Goal: Information Seeking & Learning: Learn about a topic

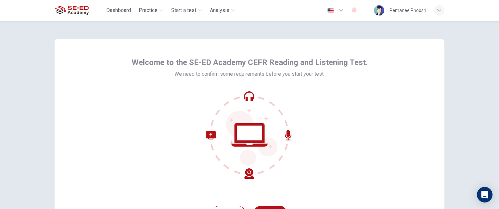
scroll to position [61, 0]
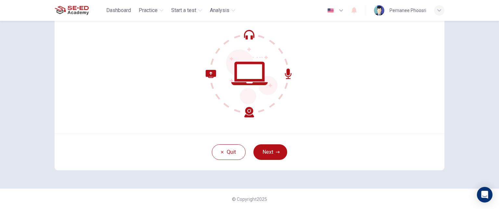
click at [272, 175] on div "Welcome to the SE-ED Academy CEFR Reading and Listening Test. We need to confir…" at bounding box center [249, 73] width 411 height 229
click at [269, 176] on div "Welcome to the SE-ED Academy CEFR Reading and Listening Test. We need to confir…" at bounding box center [249, 73] width 411 height 229
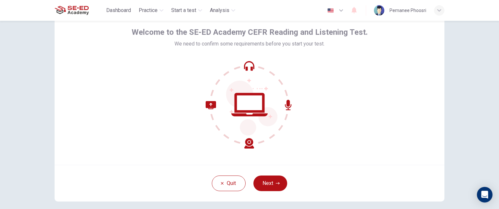
scroll to position [29, 0]
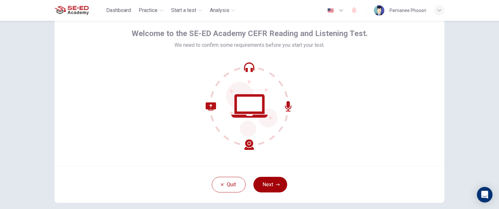
click at [272, 181] on button "Next" at bounding box center [271, 185] width 34 height 16
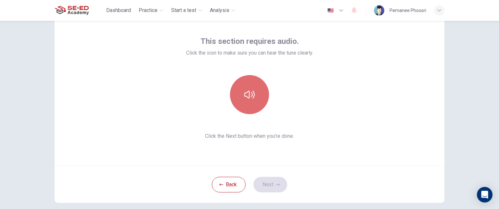
click at [257, 99] on button "button" at bounding box center [249, 94] width 39 height 39
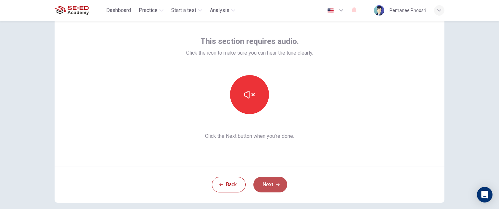
click at [263, 185] on button "Next" at bounding box center [271, 185] width 34 height 16
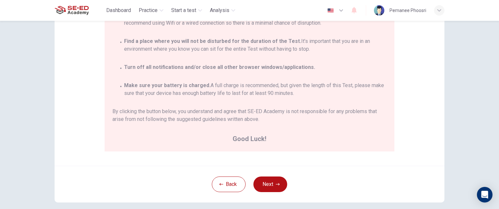
scroll to position [121, 0]
click at [268, 179] on button "Next" at bounding box center [271, 184] width 34 height 16
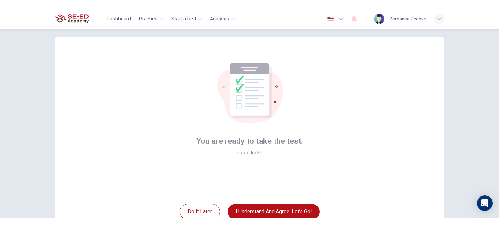
scroll to position [11, 0]
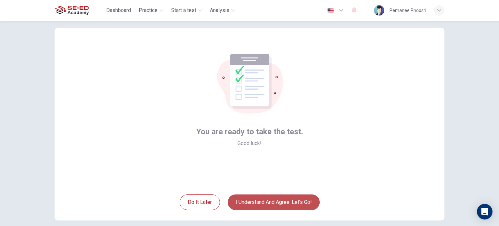
click at [275, 203] on button "I understand and agree. Let’s go!" at bounding box center [274, 202] width 92 height 16
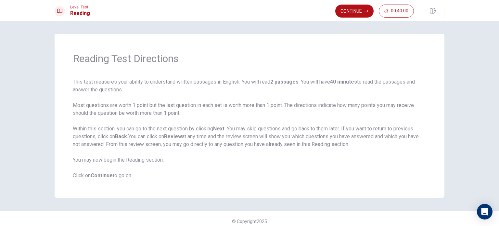
scroll to position [5, 0]
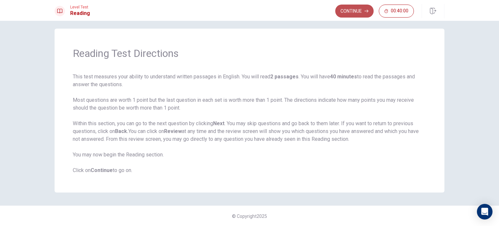
click at [358, 12] on button "Continue" at bounding box center [355, 11] width 38 height 13
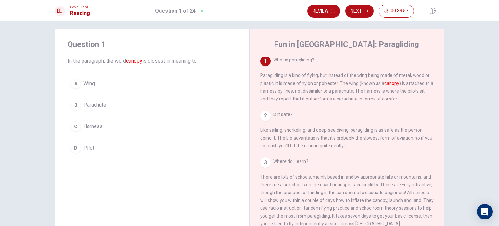
scroll to position [0, 0]
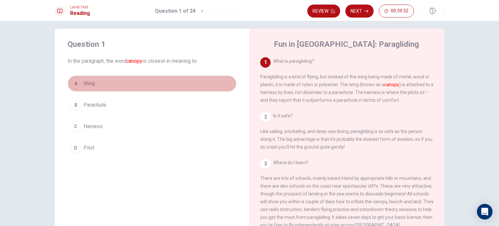
click at [85, 82] on span "Wing" at bounding box center [89, 84] width 11 height 8
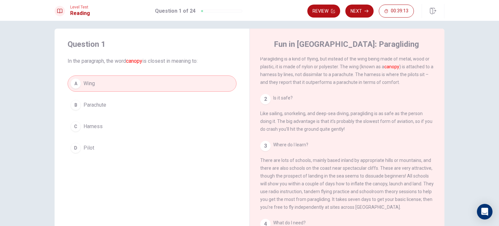
scroll to position [18, 0]
click at [361, 6] on button "Next" at bounding box center [360, 11] width 28 height 13
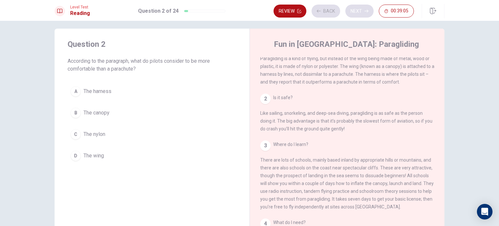
scroll to position [0, 0]
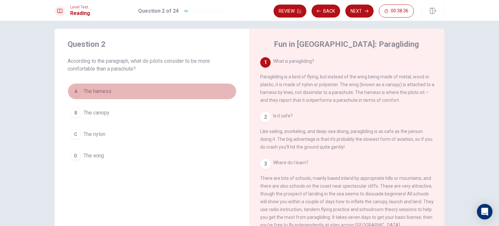
click at [100, 90] on span "The harness" at bounding box center [98, 91] width 28 height 8
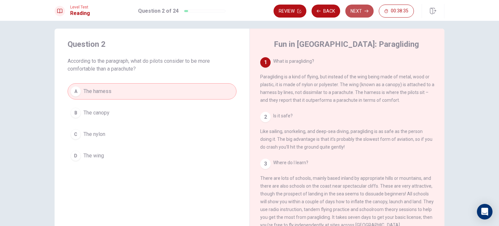
click at [356, 10] on button "Next" at bounding box center [360, 11] width 28 height 13
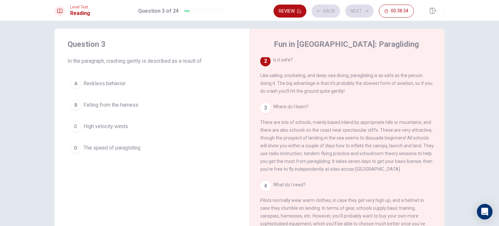
scroll to position [56, 0]
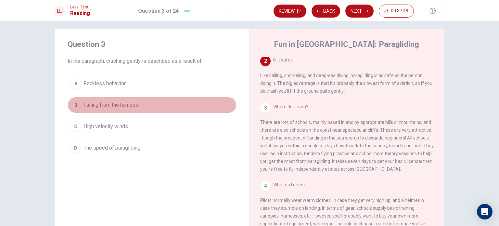
click at [130, 106] on span "Falling from the harness" at bounding box center [111, 105] width 55 height 8
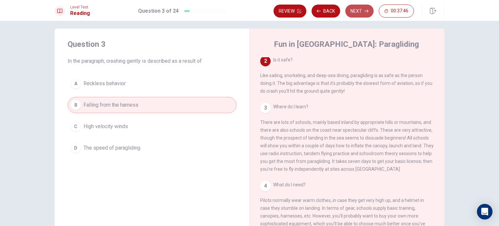
click at [356, 10] on button "Next" at bounding box center [360, 11] width 28 height 13
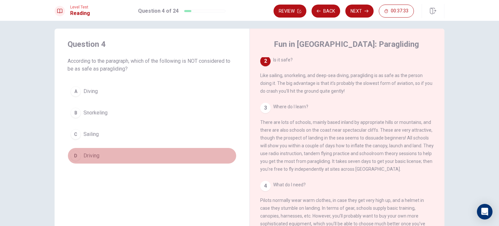
click at [103, 153] on button "D Driving" at bounding box center [152, 156] width 169 height 16
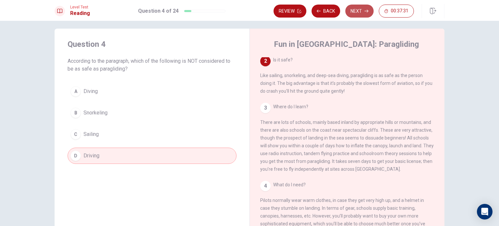
click at [361, 10] on button "Next" at bounding box center [360, 11] width 28 height 13
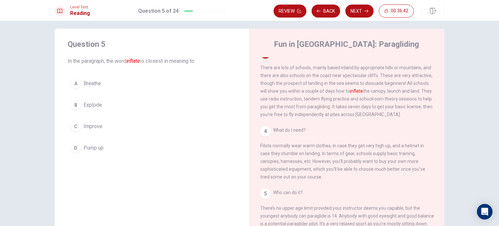
scroll to position [111, 0]
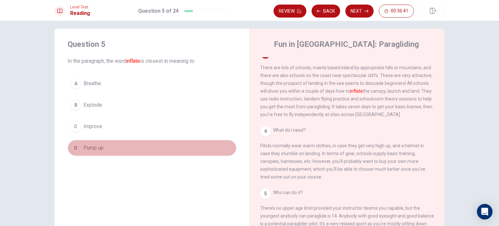
click at [138, 154] on button "D Pump up" at bounding box center [152, 148] width 169 height 16
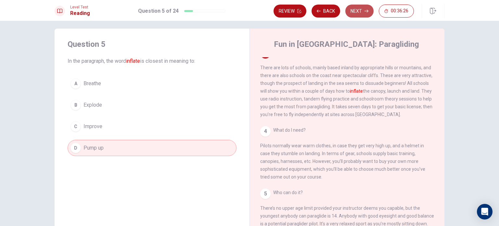
click at [358, 11] on button "Next" at bounding box center [360, 11] width 28 height 13
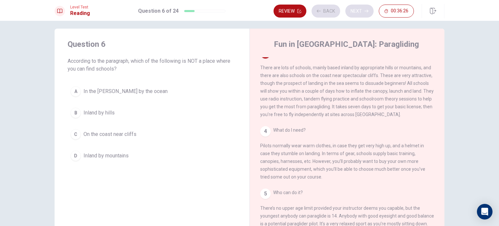
scroll to position [104, 0]
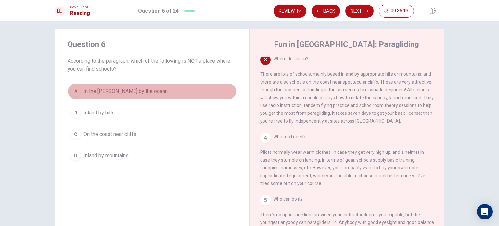
click at [127, 90] on span "In the [PERSON_NAME] by the ocean" at bounding box center [126, 91] width 84 height 8
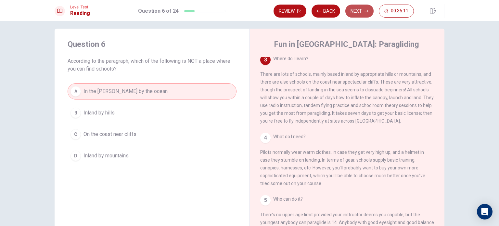
click at [356, 9] on button "Next" at bounding box center [360, 11] width 28 height 13
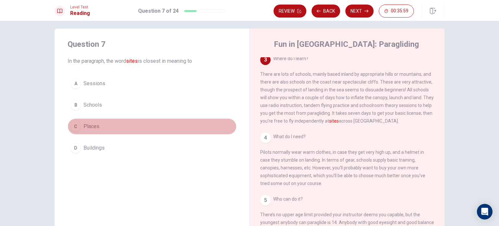
click at [94, 127] on span "Places" at bounding box center [92, 127] width 16 height 8
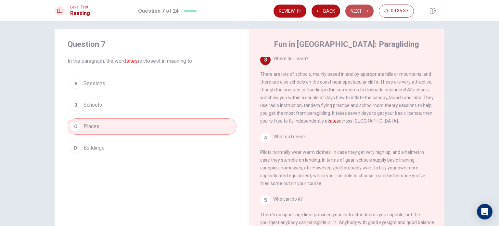
click at [363, 11] on button "Next" at bounding box center [360, 11] width 28 height 13
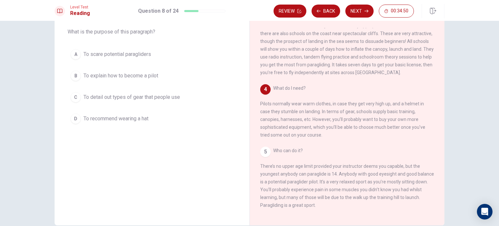
scroll to position [33, 0]
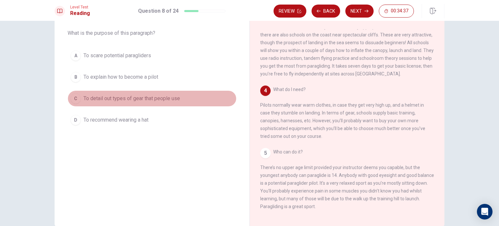
click at [131, 97] on span "To detail out types of gear that people use" at bounding box center [132, 99] width 97 height 8
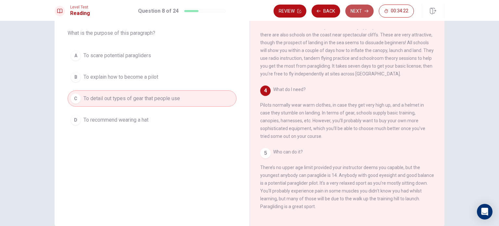
click at [364, 7] on button "Next" at bounding box center [360, 11] width 28 height 13
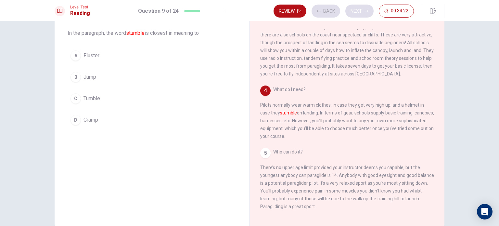
scroll to position [134, 0]
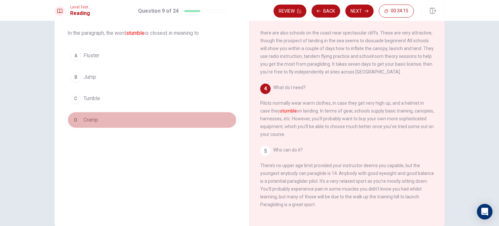
click at [94, 119] on span "Cramp" at bounding box center [91, 120] width 15 height 8
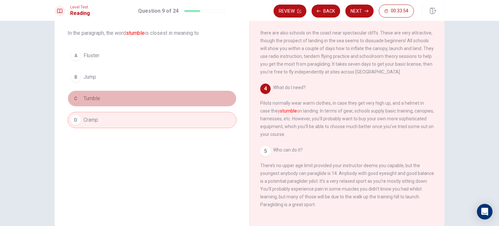
click at [147, 99] on button "C Tumble" at bounding box center [152, 98] width 169 height 16
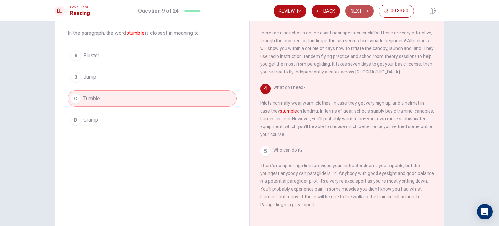
click at [361, 11] on button "Next" at bounding box center [360, 11] width 28 height 13
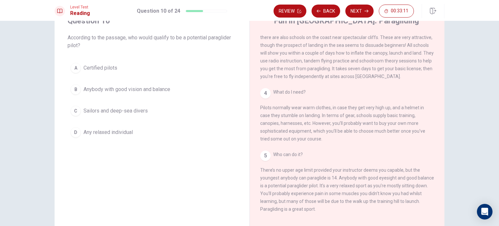
scroll to position [29, 0]
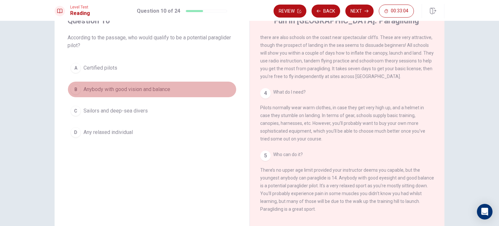
click at [117, 88] on span "Anybody with good vision and balance" at bounding box center [127, 90] width 87 height 8
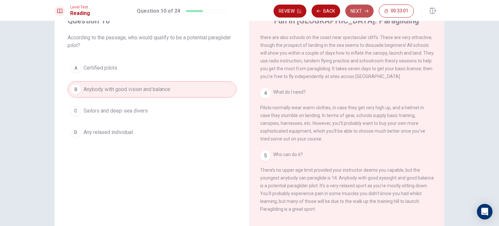
click at [358, 10] on button "Next" at bounding box center [360, 11] width 28 height 13
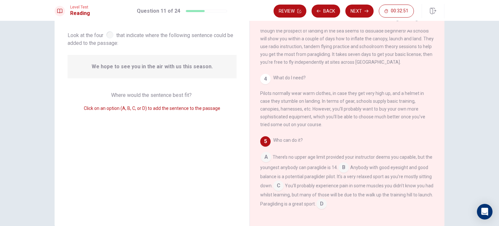
scroll to position [31, 0]
click at [278, 187] on input at bounding box center [278, 187] width 10 height 10
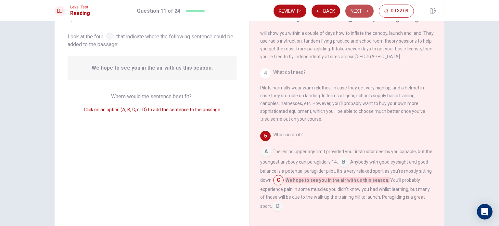
click at [358, 8] on button "Next" at bounding box center [360, 11] width 28 height 13
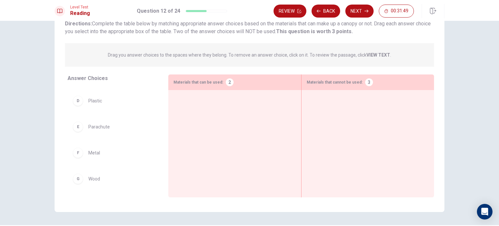
scroll to position [75, 0]
drag, startPoint x: 100, startPoint y: 153, endPoint x: 345, endPoint y: 133, distance: 245.3
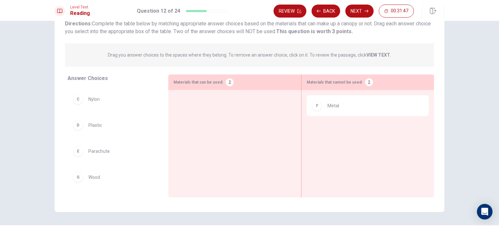
scroll to position [51, 0]
drag, startPoint x: 90, startPoint y: 180, endPoint x: 350, endPoint y: 130, distance: 264.6
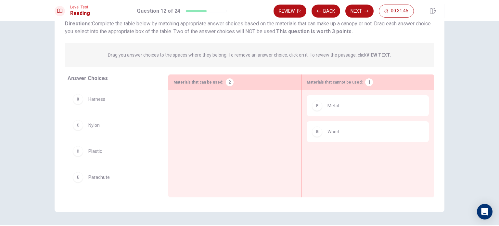
scroll to position [25, 0]
drag, startPoint x: 101, startPoint y: 154, endPoint x: 214, endPoint y: 119, distance: 118.0
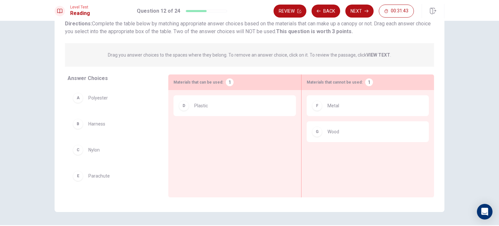
scroll to position [0, 0]
drag, startPoint x: 99, startPoint y: 147, endPoint x: 225, endPoint y: 135, distance: 126.7
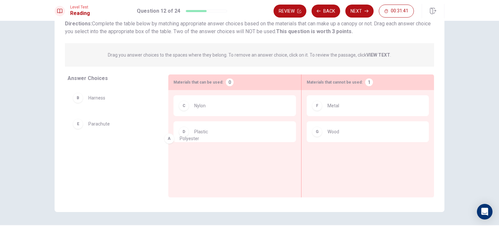
drag, startPoint x: 113, startPoint y: 105, endPoint x: 232, endPoint y: 179, distance: 140.2
drag, startPoint x: 97, startPoint y: 98, endPoint x: 218, endPoint y: 154, distance: 134.4
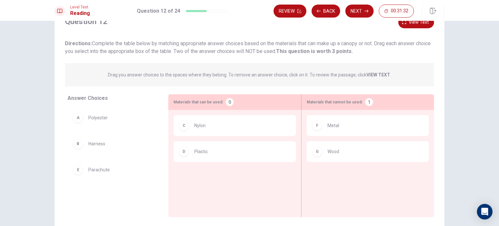
scroll to position [27, 0]
click at [407, 24] on button "View text" at bounding box center [417, 23] width 36 height 12
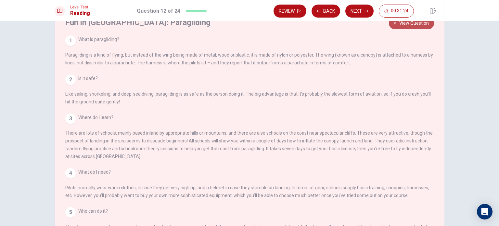
click at [397, 23] on button "View question" at bounding box center [411, 23] width 45 height 12
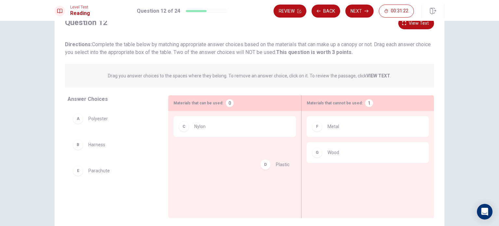
drag, startPoint x: 212, startPoint y: 159, endPoint x: 340, endPoint y: 192, distance: 132.7
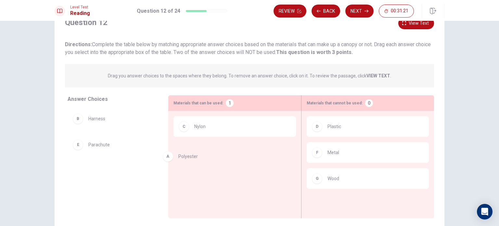
drag, startPoint x: 104, startPoint y: 118, endPoint x: 205, endPoint y: 158, distance: 109.2
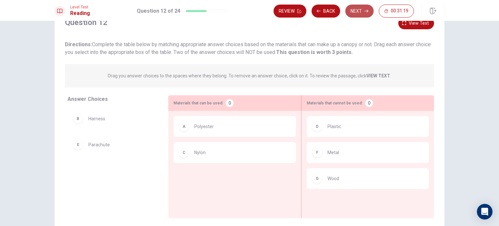
click at [358, 13] on button "Next" at bounding box center [360, 11] width 28 height 13
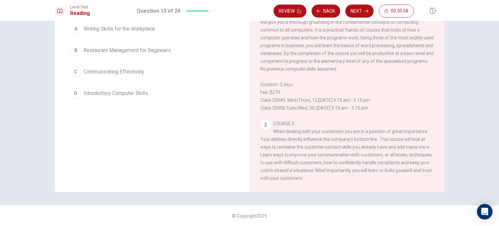
scroll to position [0, 0]
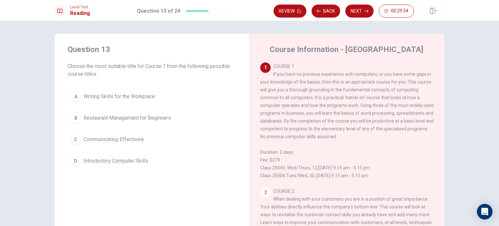
click at [143, 157] on span "Introductory Computer Skills" at bounding box center [116, 161] width 65 height 8
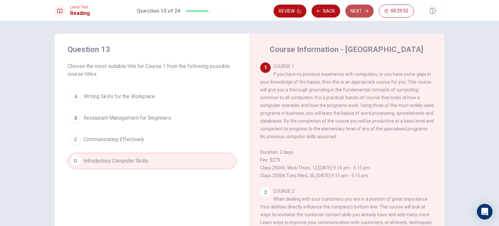
click at [358, 15] on button "Next" at bounding box center [360, 11] width 28 height 13
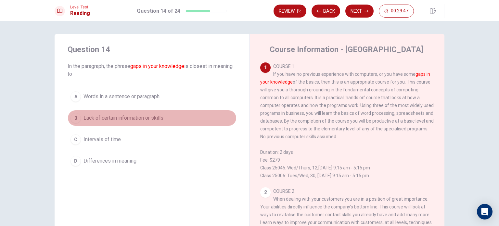
click at [158, 115] on span "Lack of certain information or skills" at bounding box center [124, 118] width 80 height 8
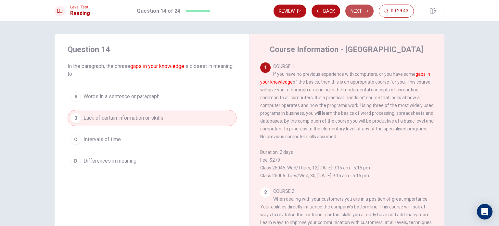
click at [359, 11] on button "Next" at bounding box center [360, 11] width 28 height 13
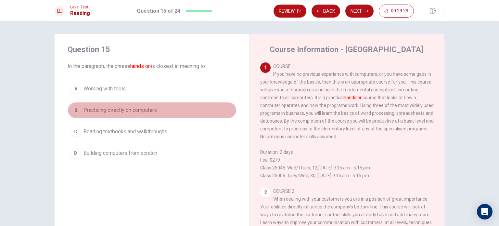
click at [148, 110] on span "Practicing directly on computers" at bounding box center [120, 110] width 73 height 8
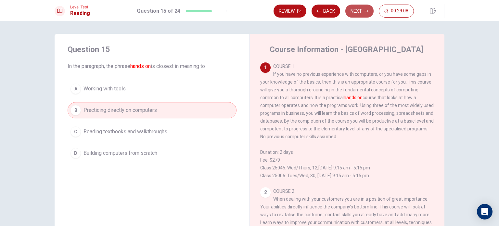
click at [357, 12] on button "Next" at bounding box center [360, 11] width 28 height 13
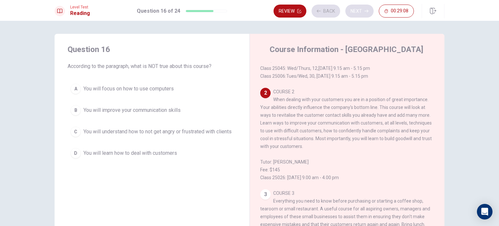
scroll to position [103, 0]
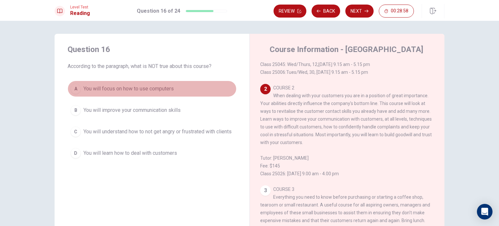
click at [162, 86] on span "You will focus on how to use computers" at bounding box center [129, 89] width 90 height 8
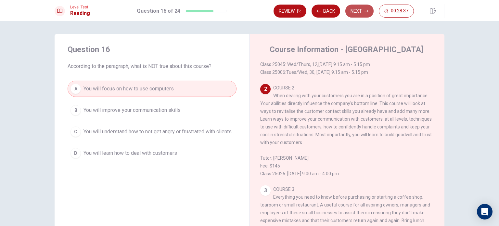
click at [360, 6] on button "Next" at bounding box center [360, 11] width 28 height 13
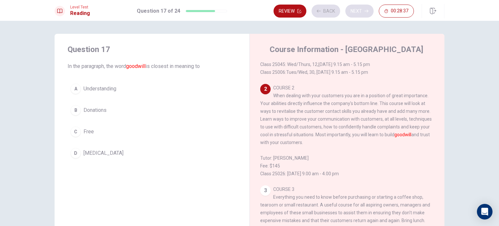
scroll to position [129, 0]
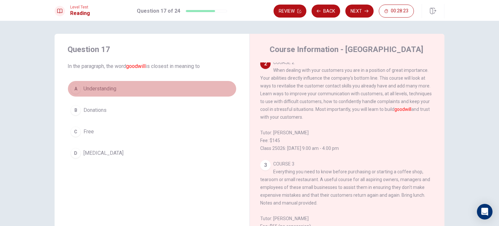
click at [119, 86] on button "A Understanding" at bounding box center [152, 89] width 169 height 16
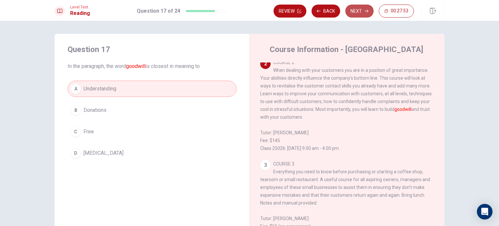
click at [354, 7] on button "Next" at bounding box center [360, 11] width 28 height 13
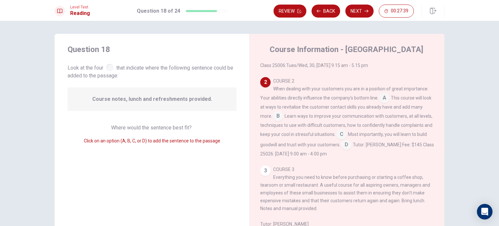
scroll to position [115, 0]
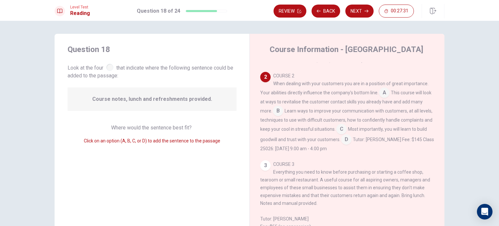
click at [352, 142] on input at bounding box center [346, 140] width 10 height 10
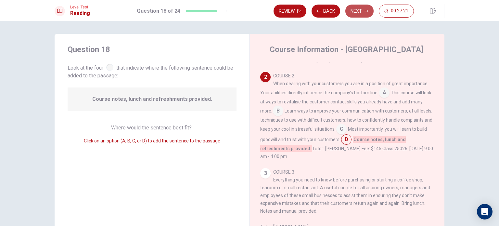
click at [359, 10] on button "Next" at bounding box center [360, 11] width 28 height 13
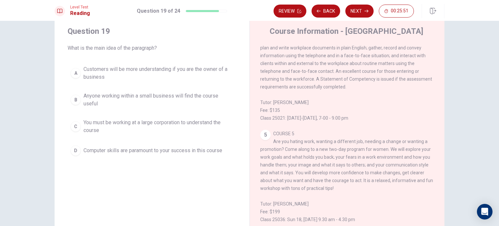
scroll to position [8, 0]
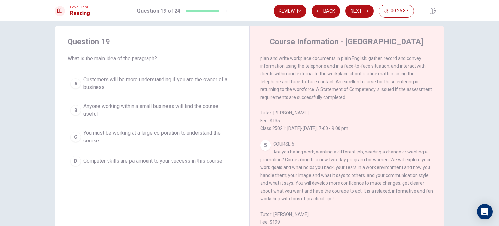
click at [202, 161] on span "Computer skills are paramount to your success in this course" at bounding box center [153, 161] width 139 height 8
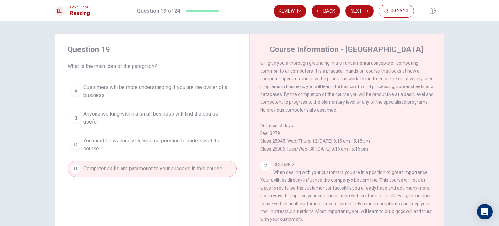
scroll to position [33, 0]
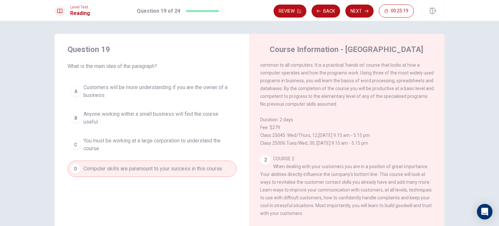
click at [162, 117] on span "Anyone working within a small business will find the course useful" at bounding box center [159, 118] width 150 height 16
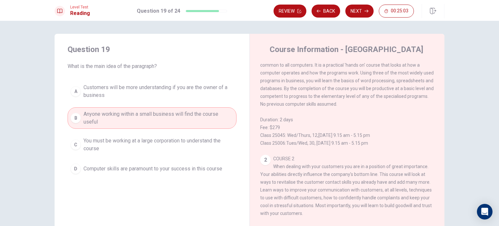
scroll to position [0, 0]
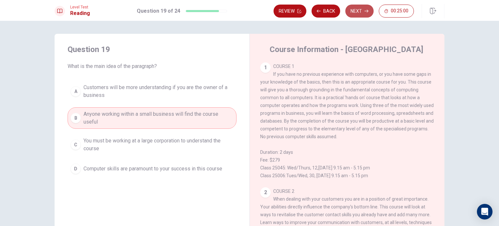
click at [361, 7] on button "Next" at bounding box center [360, 11] width 28 height 13
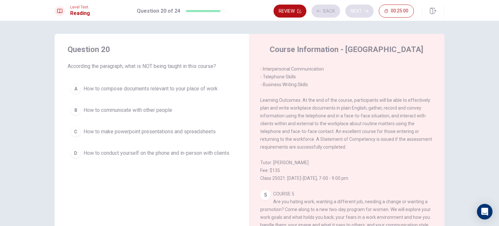
scroll to position [345, 0]
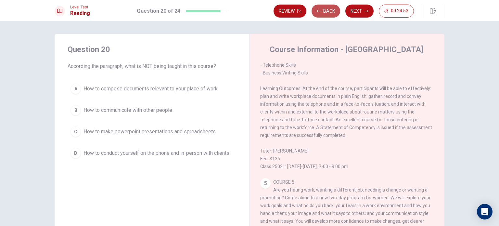
click at [323, 10] on button "Back" at bounding box center [326, 11] width 29 height 13
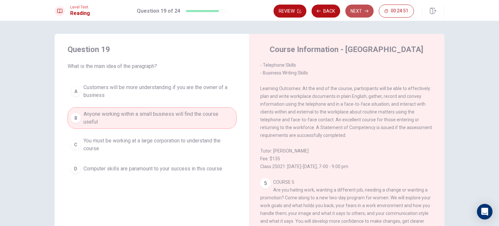
click at [361, 7] on button "Next" at bounding box center [360, 11] width 28 height 13
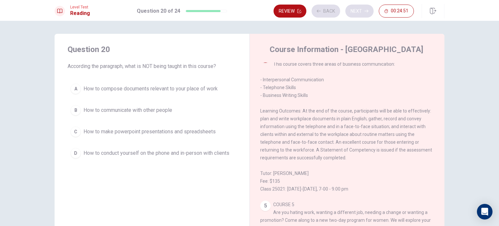
scroll to position [322, 0]
click at [328, 10] on button "Back" at bounding box center [326, 11] width 29 height 13
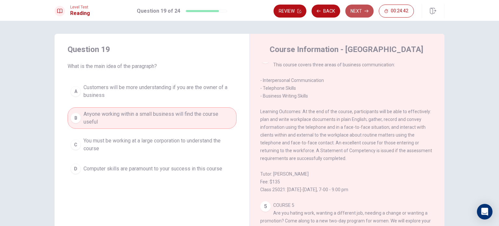
click at [355, 9] on button "Next" at bounding box center [360, 11] width 28 height 13
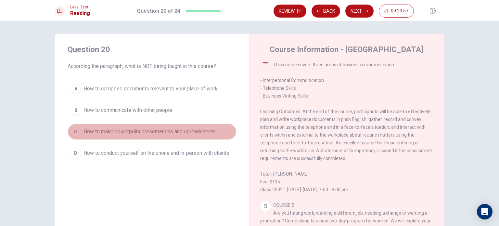
click at [200, 133] on span "How to make powerpoint presentations and spreadsheets" at bounding box center [150, 132] width 132 height 8
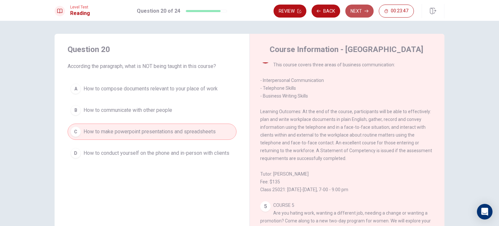
click at [360, 12] on button "Next" at bounding box center [360, 11] width 28 height 13
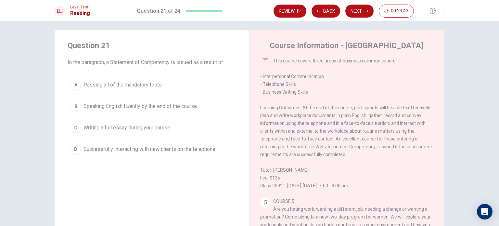
scroll to position [5, 0]
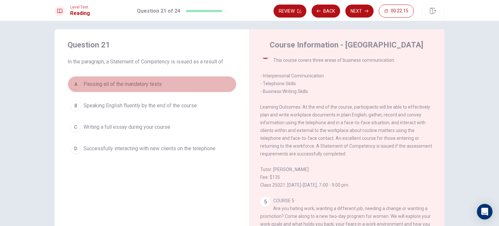
click at [155, 84] on span "Passing all of the mandatory tests" at bounding box center [123, 84] width 78 height 8
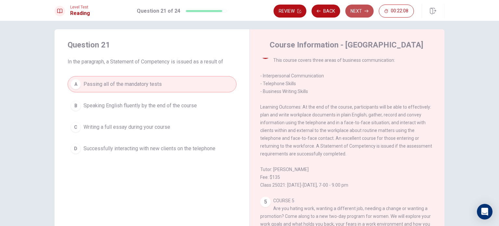
click at [362, 7] on button "Next" at bounding box center [360, 11] width 28 height 13
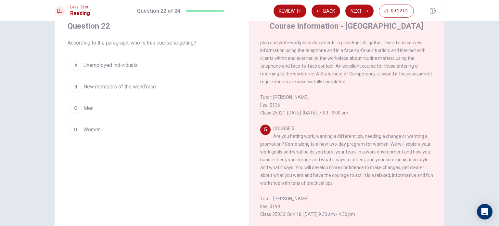
scroll to position [24, 0]
click at [127, 119] on div "A Unemployed individuals B New members of the workforce C Men D Women" at bounding box center [152, 97] width 169 height 81
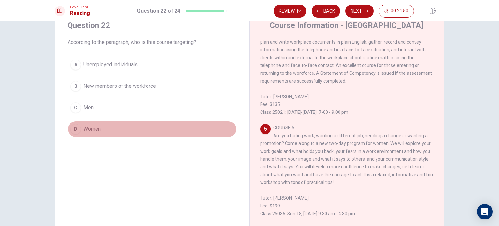
click at [116, 126] on button "D Women" at bounding box center [152, 129] width 169 height 16
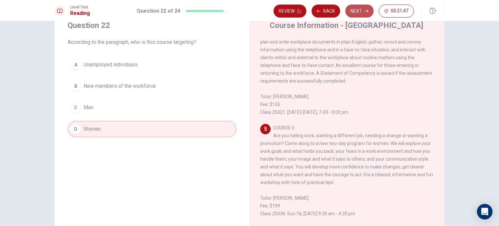
click at [364, 11] on button "Next" at bounding box center [360, 11] width 28 height 13
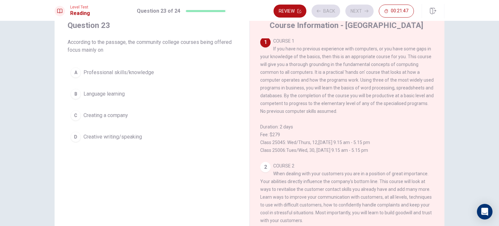
scroll to position [0, 0]
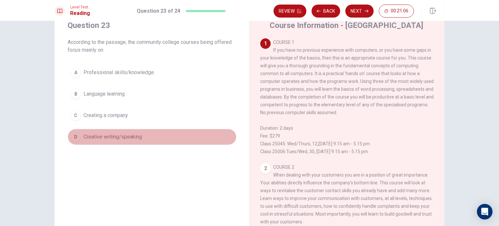
click at [148, 136] on button "D Creative writing/speaking" at bounding box center [152, 137] width 169 height 16
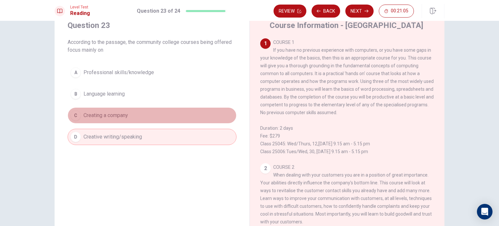
click at [137, 117] on button "C Creating a company" at bounding box center [152, 115] width 169 height 16
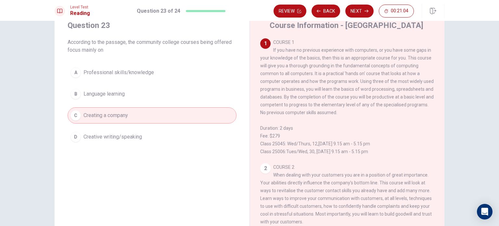
click at [134, 93] on button "B Language learning" at bounding box center [152, 94] width 169 height 16
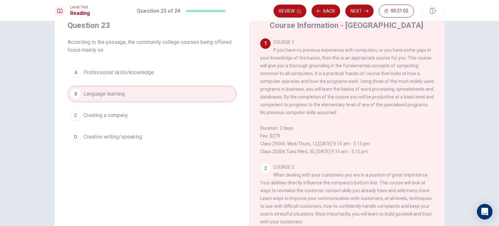
click at [140, 79] on button "A Professional skills/knowledge" at bounding box center [152, 72] width 169 height 16
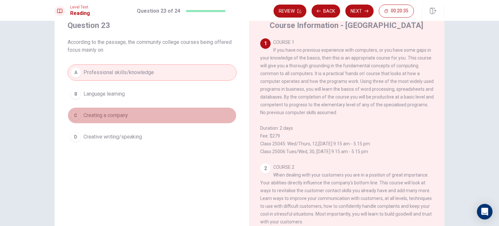
click at [136, 110] on button "C Creating a company" at bounding box center [152, 115] width 169 height 16
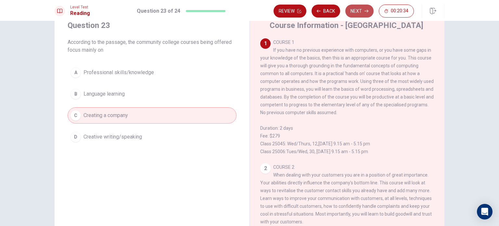
click at [361, 8] on button "Next" at bounding box center [360, 11] width 28 height 13
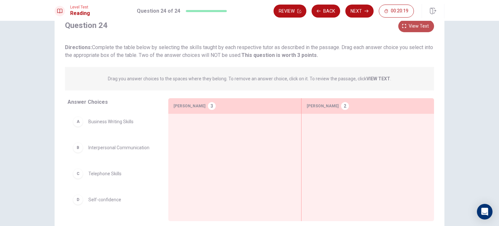
click at [414, 23] on span "View text" at bounding box center [419, 26] width 20 height 8
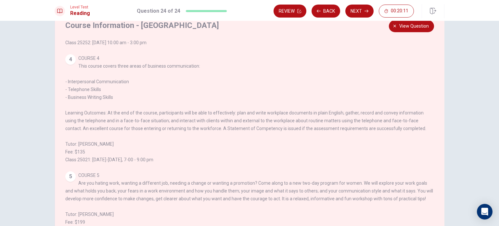
scroll to position [223, 0]
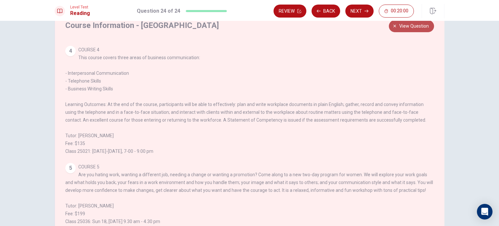
click at [409, 27] on span "View question" at bounding box center [415, 26] width 30 height 8
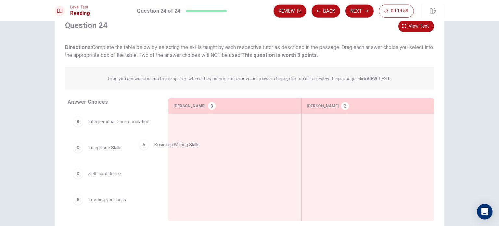
drag, startPoint x: 127, startPoint y: 124, endPoint x: 211, endPoint y: 150, distance: 87.4
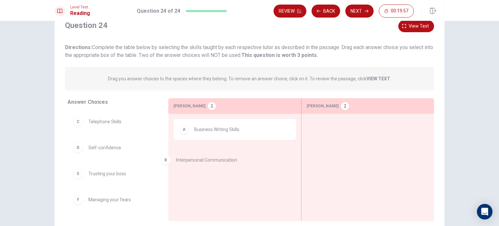
drag, startPoint x: 124, startPoint y: 121, endPoint x: 221, endPoint y: 160, distance: 105.1
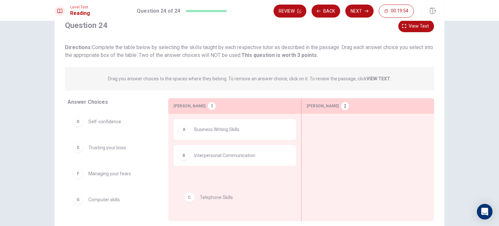
drag, startPoint x: 124, startPoint y: 122, endPoint x: 242, endPoint y: 201, distance: 142.1
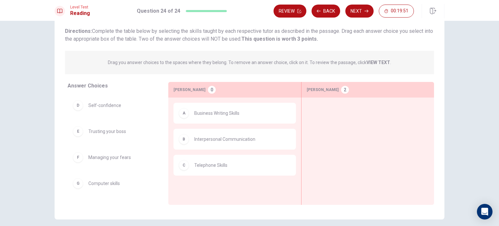
scroll to position [32, 0]
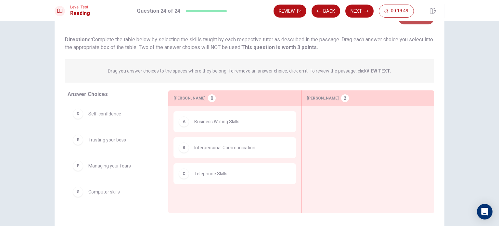
click at [416, 23] on button "View text" at bounding box center [417, 18] width 36 height 12
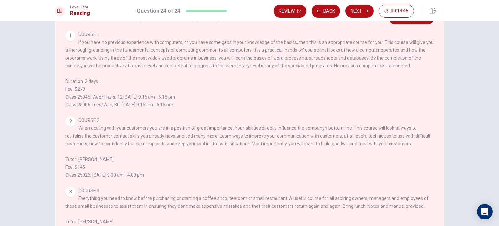
scroll to position [223, 0]
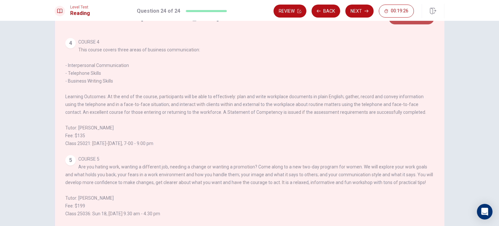
click at [420, 22] on button "View question" at bounding box center [411, 18] width 45 height 12
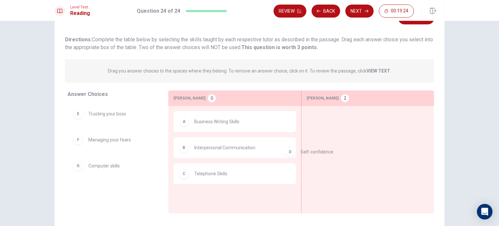
drag, startPoint x: 111, startPoint y: 115, endPoint x: 351, endPoint y: 148, distance: 242.8
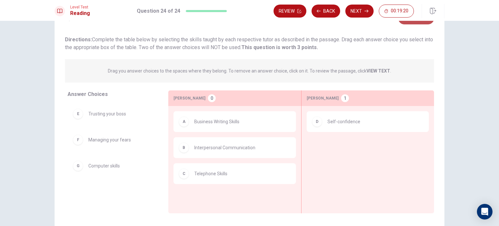
click at [423, 22] on button "View text" at bounding box center [417, 18] width 36 height 12
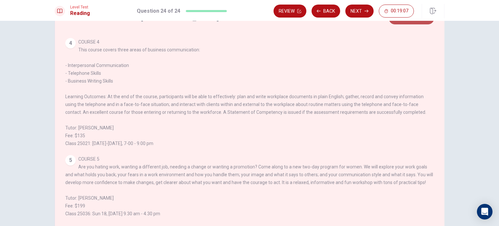
click at [415, 21] on span "View question" at bounding box center [415, 18] width 30 height 8
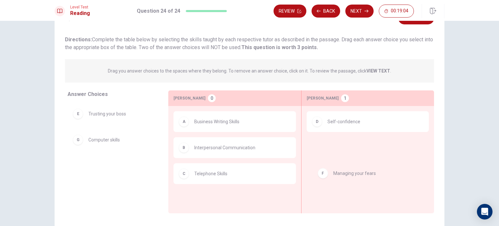
drag, startPoint x: 114, startPoint y: 145, endPoint x: 363, endPoint y: 178, distance: 251.5
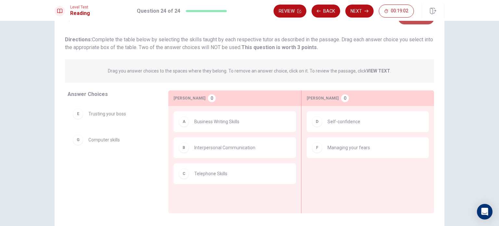
click at [413, 22] on span "View text" at bounding box center [419, 18] width 20 height 8
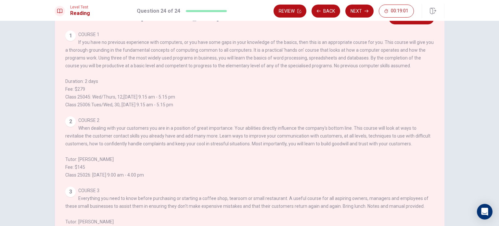
scroll to position [0, 0]
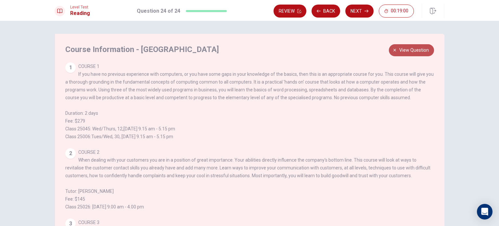
click at [400, 52] on span "View question" at bounding box center [415, 50] width 30 height 8
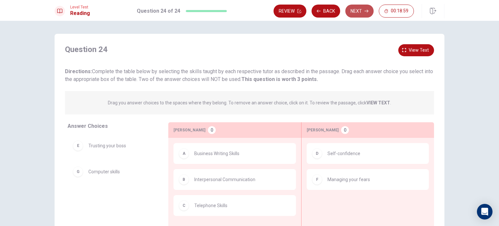
click at [359, 13] on button "Next" at bounding box center [360, 11] width 28 height 13
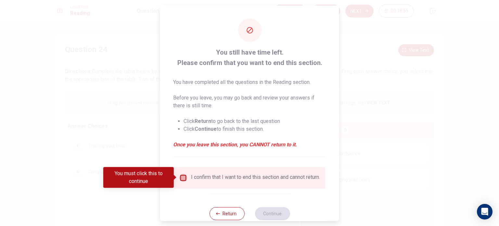
click at [182, 179] on input "You must click this to continue" at bounding box center [183, 178] width 8 height 8
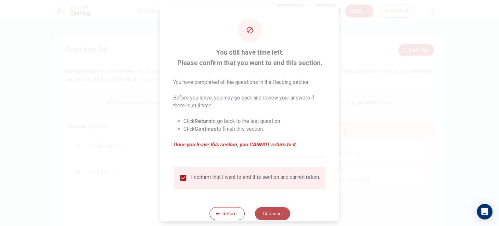
click at [265, 209] on button "Continue" at bounding box center [272, 213] width 35 height 13
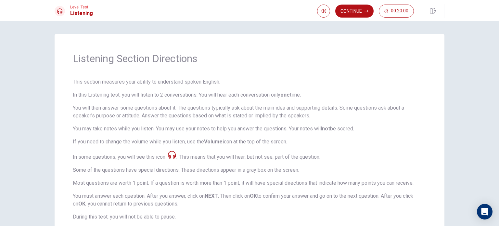
scroll to position [80, 0]
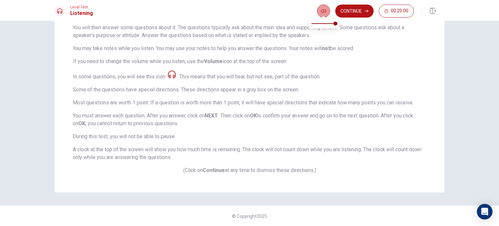
click at [319, 14] on button "button" at bounding box center [323, 11] width 13 height 13
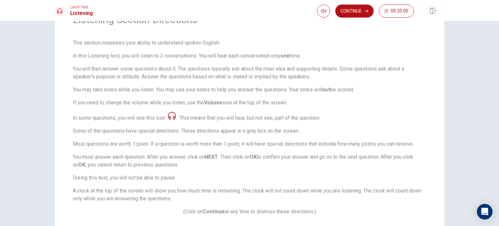
scroll to position [39, 0]
click at [356, 11] on button "Continue" at bounding box center [355, 11] width 38 height 13
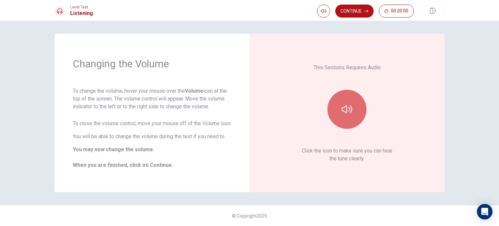
click at [350, 97] on button "button" at bounding box center [347, 109] width 39 height 39
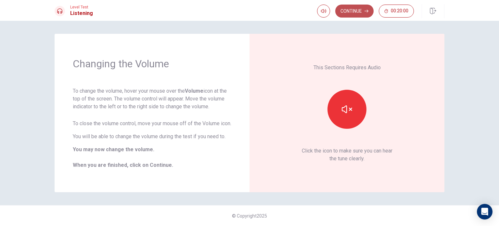
click at [365, 11] on icon "button" at bounding box center [367, 11] width 4 height 4
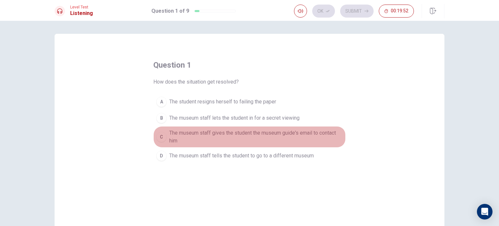
click at [233, 133] on span "The museum staff gives the student the museum guide's email to contact him" at bounding box center [256, 137] width 174 height 16
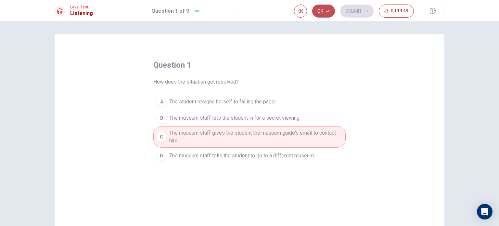
click at [332, 11] on button "Ok" at bounding box center [323, 11] width 23 height 13
click at [361, 6] on button "Submit" at bounding box center [356, 11] width 33 height 13
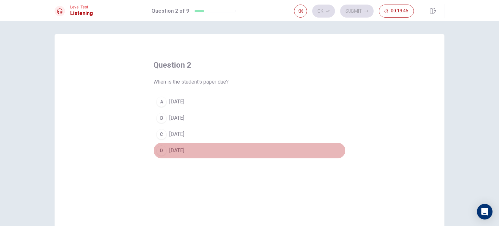
click at [184, 150] on span "[DATE]" at bounding box center [176, 151] width 15 height 8
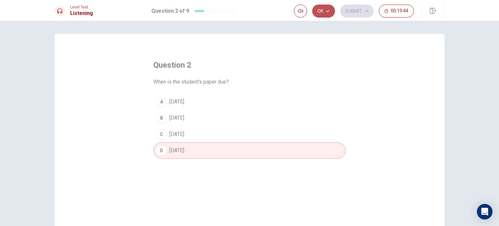
click at [329, 10] on icon "button" at bounding box center [328, 11] width 4 height 4
click at [353, 7] on button "Submit" at bounding box center [356, 11] width 33 height 13
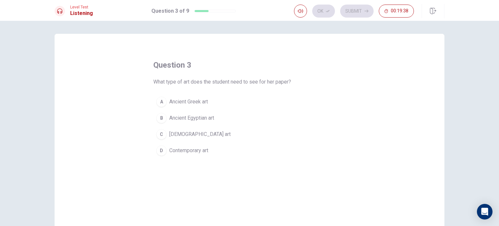
click at [192, 128] on button "C Native American art" at bounding box center [249, 134] width 192 height 16
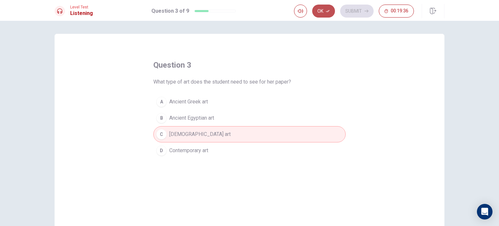
click at [331, 7] on button "Ok" at bounding box center [323, 11] width 23 height 13
click at [352, 7] on button "Submit" at bounding box center [356, 11] width 33 height 13
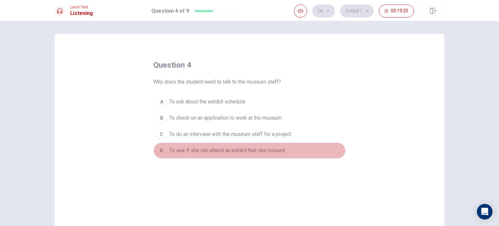
click at [238, 149] on span "To see if she can attend an exhibit that she missed" at bounding box center [227, 151] width 116 height 8
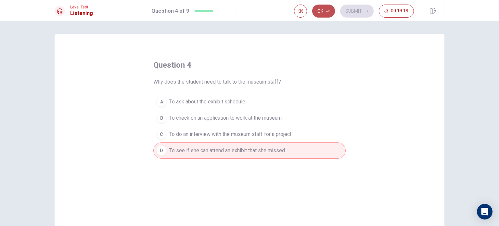
click at [325, 14] on button "Ok" at bounding box center [323, 11] width 23 height 13
click at [350, 10] on button "Submit" at bounding box center [356, 11] width 33 height 13
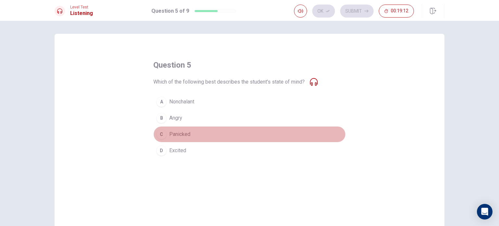
click at [181, 134] on span "Panicked" at bounding box center [179, 134] width 21 height 8
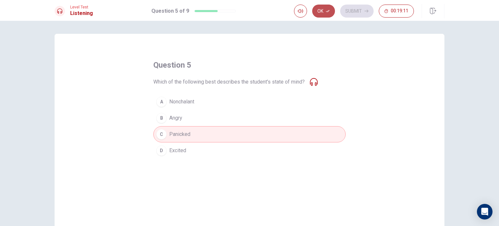
click at [322, 16] on button "Ok" at bounding box center [323, 11] width 23 height 13
click at [349, 10] on button "Submit" at bounding box center [356, 11] width 33 height 13
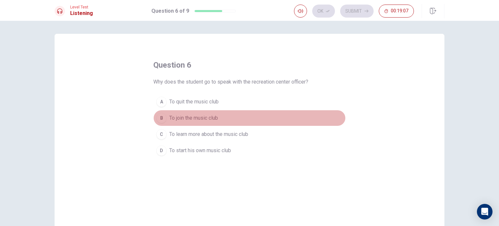
click at [206, 115] on span "To join the music club" at bounding box center [193, 118] width 49 height 8
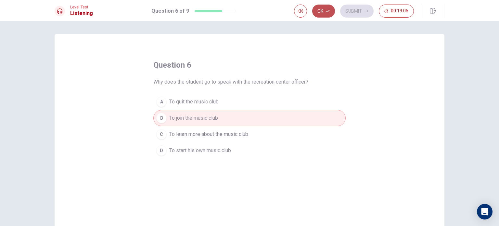
click at [330, 15] on button "Ok" at bounding box center [323, 11] width 23 height 13
click at [346, 12] on button "Submit" at bounding box center [356, 11] width 33 height 13
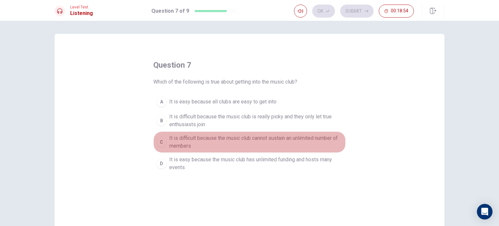
click at [218, 139] on span "It is difficult because the music club cannot sustain an unlimited number of me…" at bounding box center [256, 142] width 174 height 16
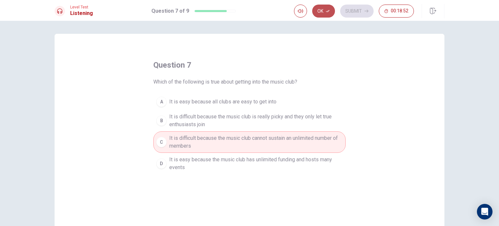
click at [326, 12] on icon "button" at bounding box center [328, 11] width 4 height 4
click at [352, 11] on button "Submit" at bounding box center [356, 11] width 33 height 13
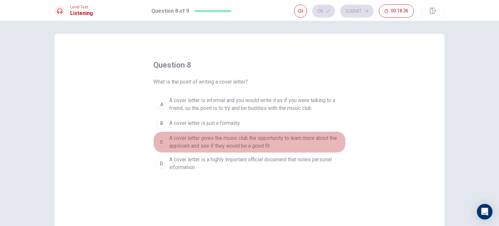
click at [233, 139] on span "A cover letter gives the music club the opportunity to learn more about the app…" at bounding box center [256, 142] width 174 height 16
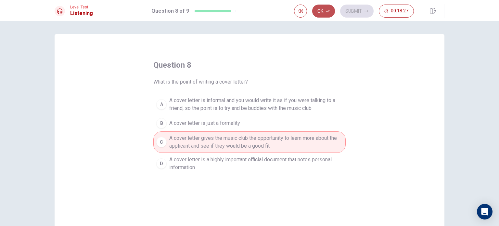
click at [326, 11] on icon "button" at bounding box center [328, 11] width 4 height 4
click at [355, 7] on button "Submit" at bounding box center [356, 11] width 33 height 13
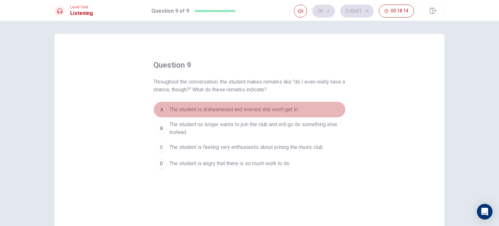
click at [248, 108] on span "The student is disheartened and worried she won't get in" at bounding box center [233, 110] width 128 height 8
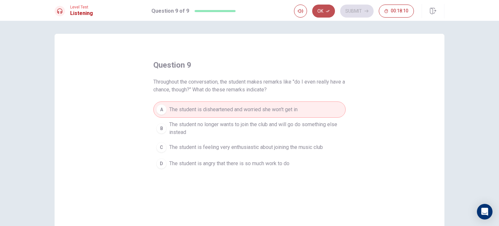
click at [325, 9] on button "Ok" at bounding box center [323, 11] width 23 height 13
click at [362, 15] on button "Submit" at bounding box center [356, 11] width 33 height 13
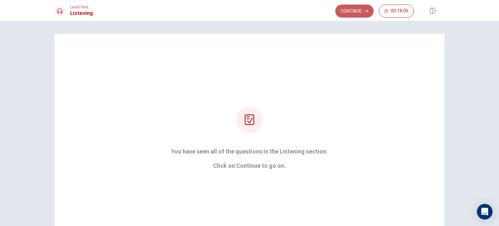
click at [362, 15] on button "Continue" at bounding box center [355, 11] width 38 height 13
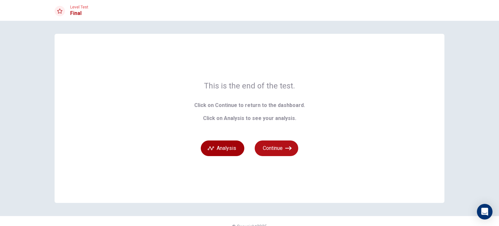
click at [234, 145] on button "Analysis" at bounding box center [223, 148] width 44 height 16
